Goal: Navigation & Orientation: Find specific page/section

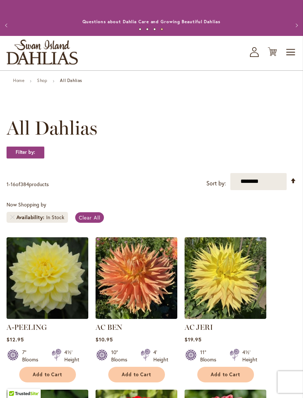
click at [11, 85] on div "Home Shop All Dahlias" at bounding box center [152, 81] width 290 height 7
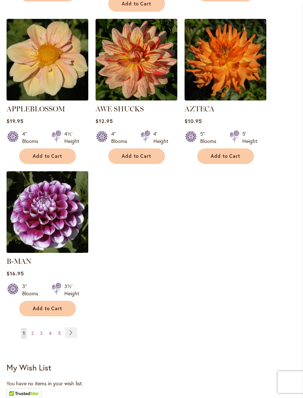
scroll to position [841, 0]
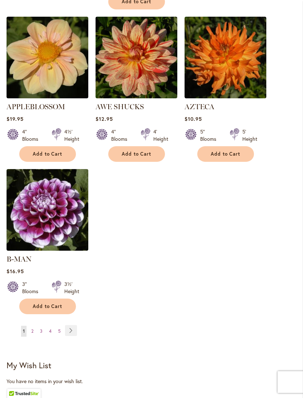
click at [69, 330] on link "Page Next" at bounding box center [71, 330] width 12 height 11
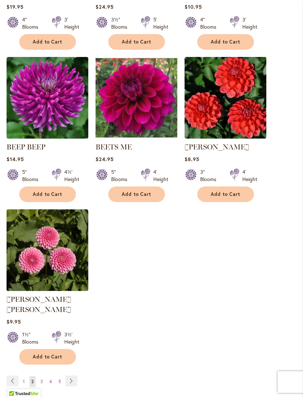
scroll to position [797, 0]
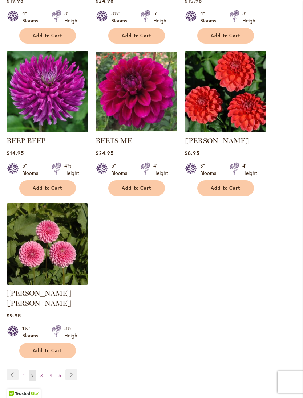
click at [69, 371] on link "Page Next" at bounding box center [71, 375] width 12 height 11
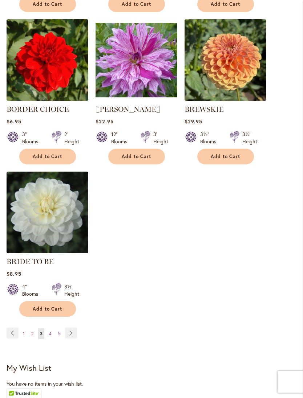
scroll to position [828, 0]
click at [69, 339] on link "Page Next" at bounding box center [71, 333] width 12 height 11
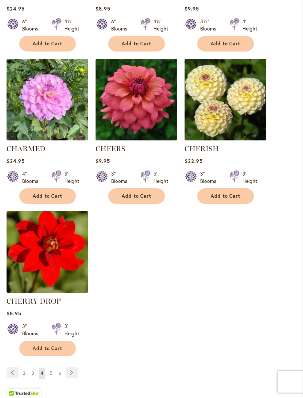
scroll to position [799, 0]
click at [72, 378] on link "Page Next" at bounding box center [72, 373] width 12 height 11
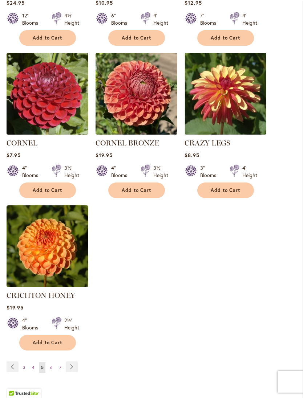
scroll to position [825, 0]
click at [69, 362] on link "Page Next" at bounding box center [72, 367] width 12 height 11
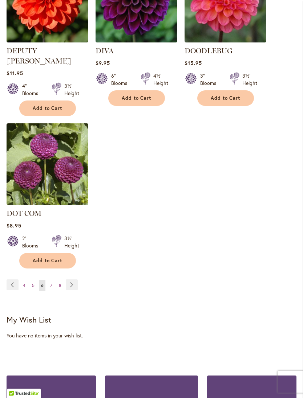
scroll to position [908, 0]
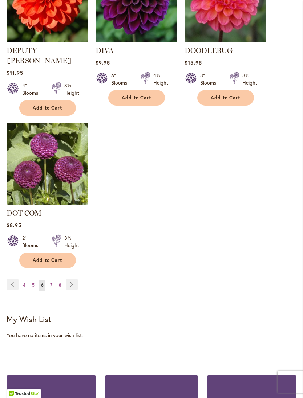
click at [69, 279] on link "Page Next" at bounding box center [72, 284] width 12 height 11
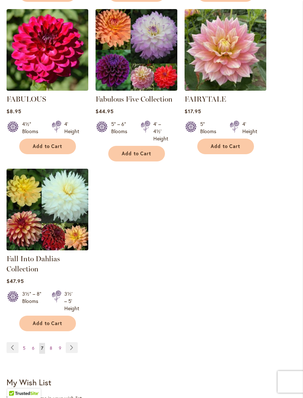
scroll to position [839, 0]
click at [70, 353] on link "Page Next" at bounding box center [72, 347] width 12 height 11
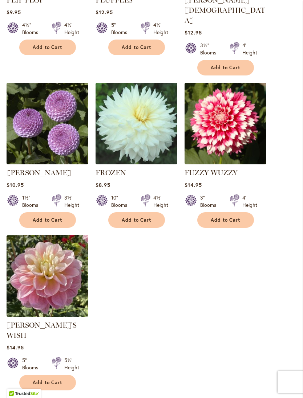
scroll to position [796, 0]
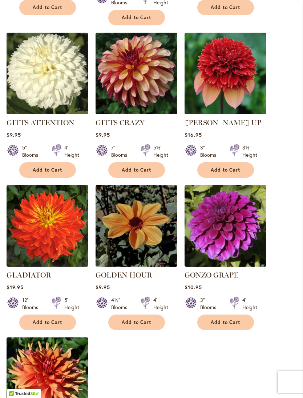
scroll to position [705, 0]
